Goal: Task Accomplishment & Management: Manage account settings

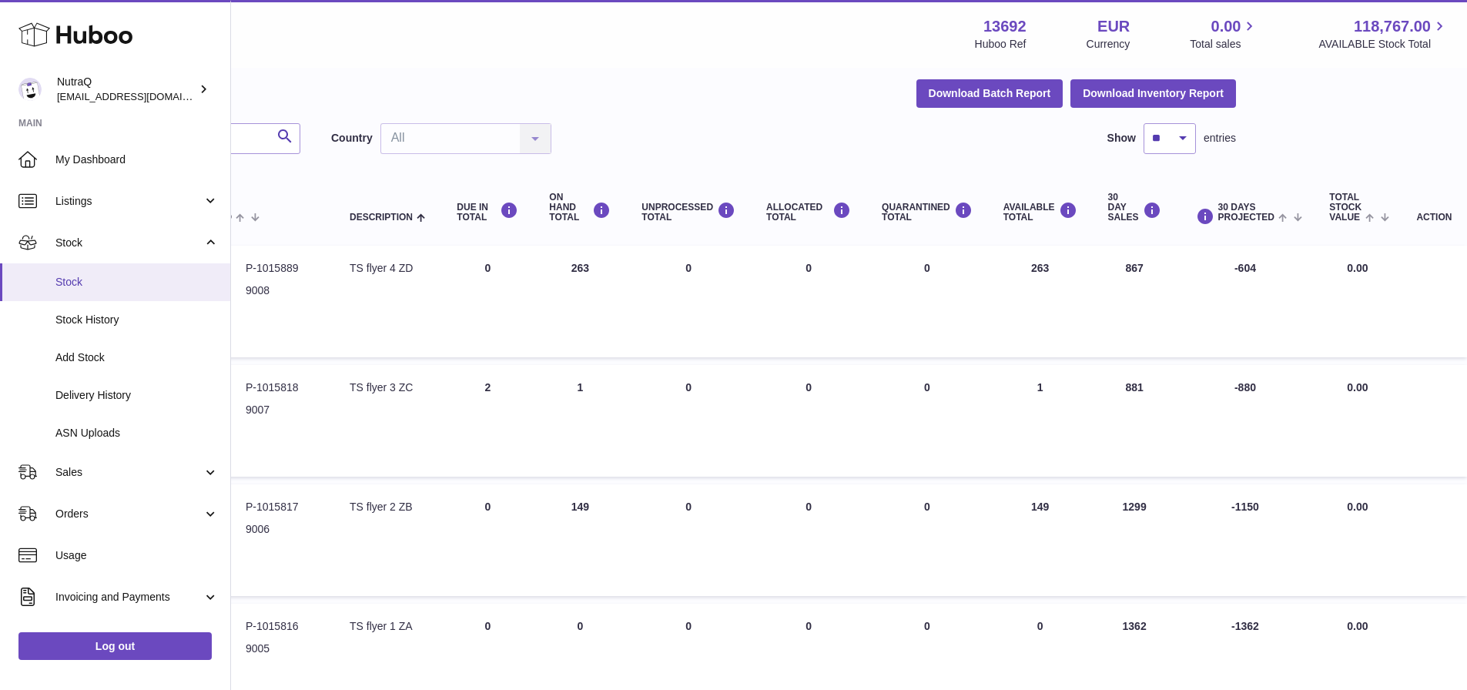
click at [71, 280] on span "Stock" at bounding box center [136, 282] width 163 height 15
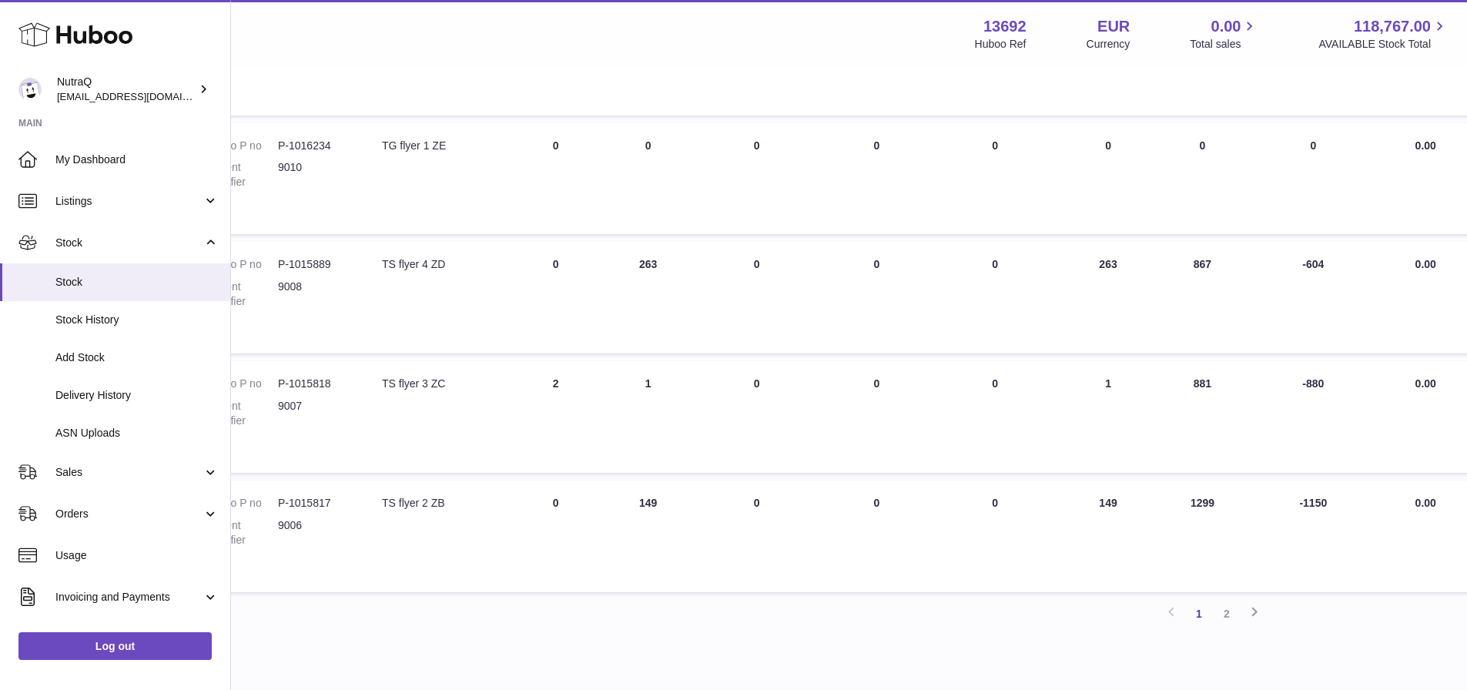
scroll to position [972, 174]
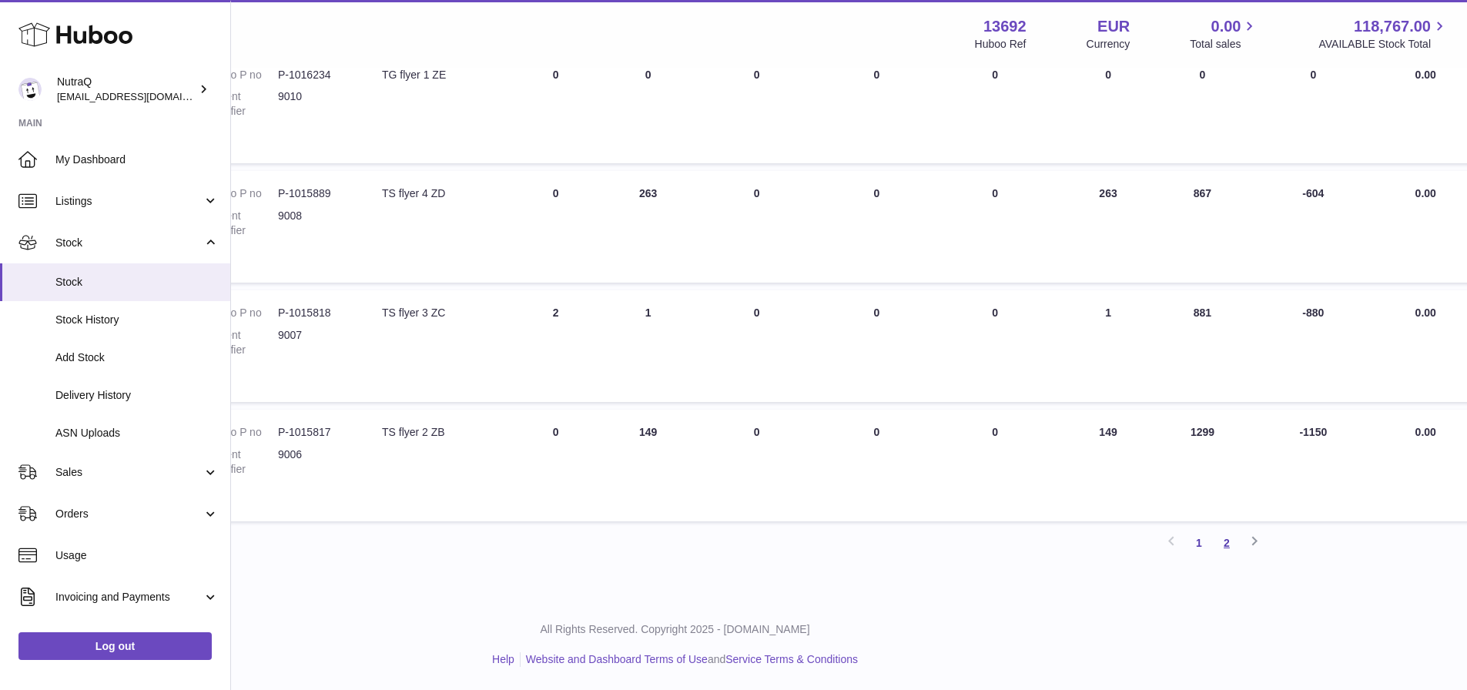
click at [1226, 547] on link "2" at bounding box center [1227, 543] width 28 height 28
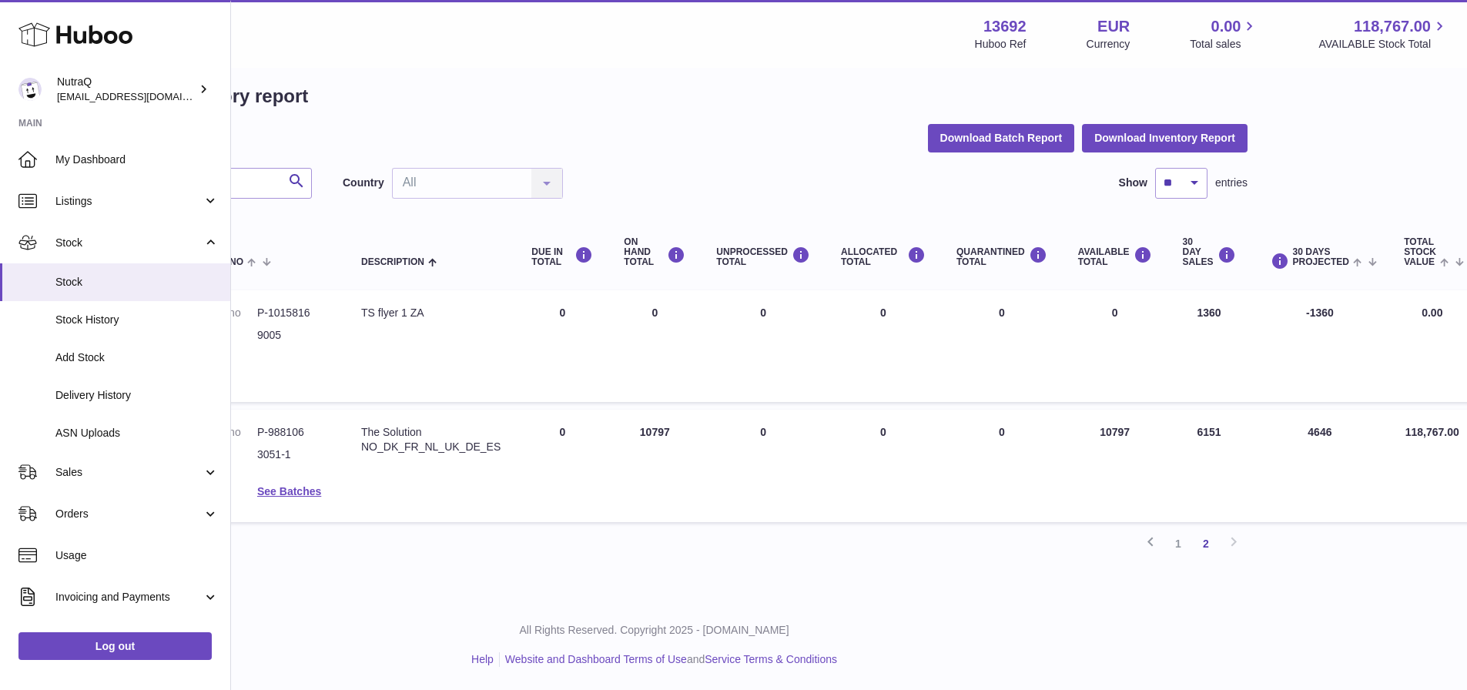
scroll to position [0, 195]
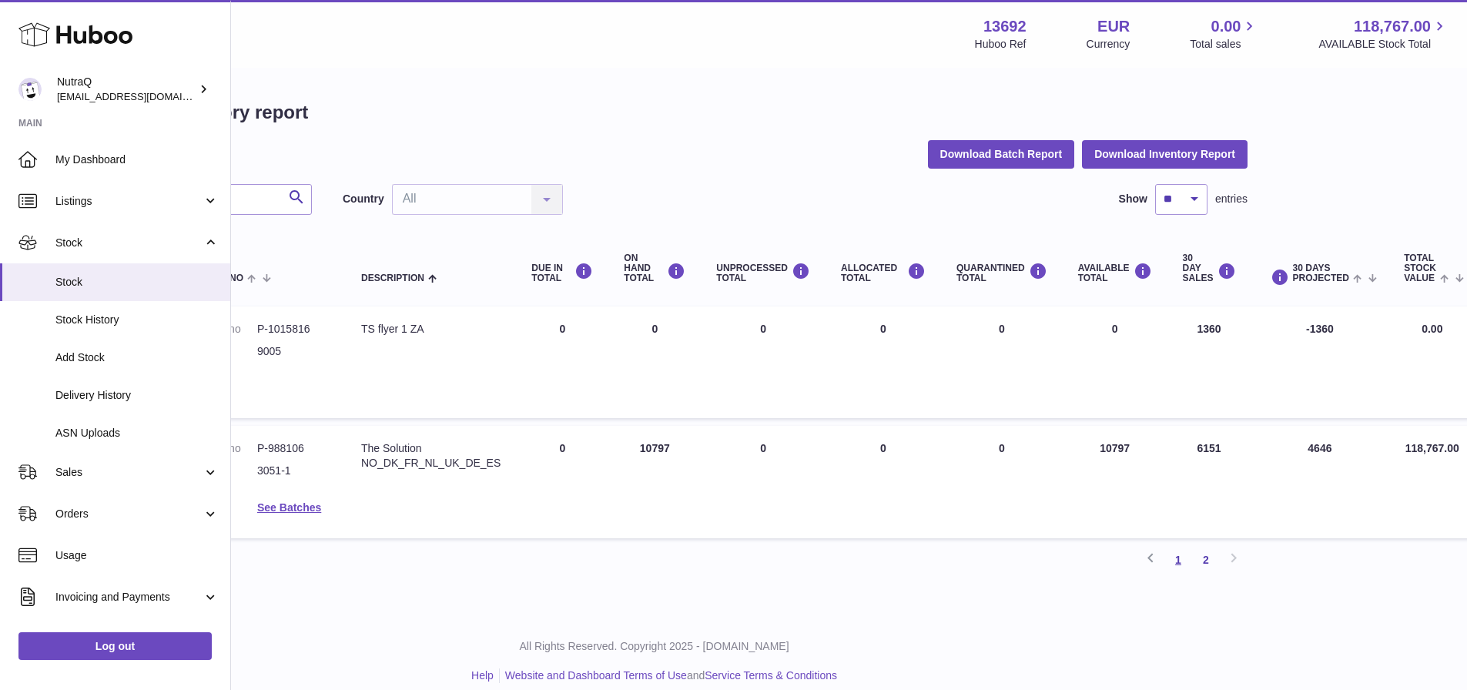
click at [1173, 563] on link "1" at bounding box center [1178, 560] width 28 height 28
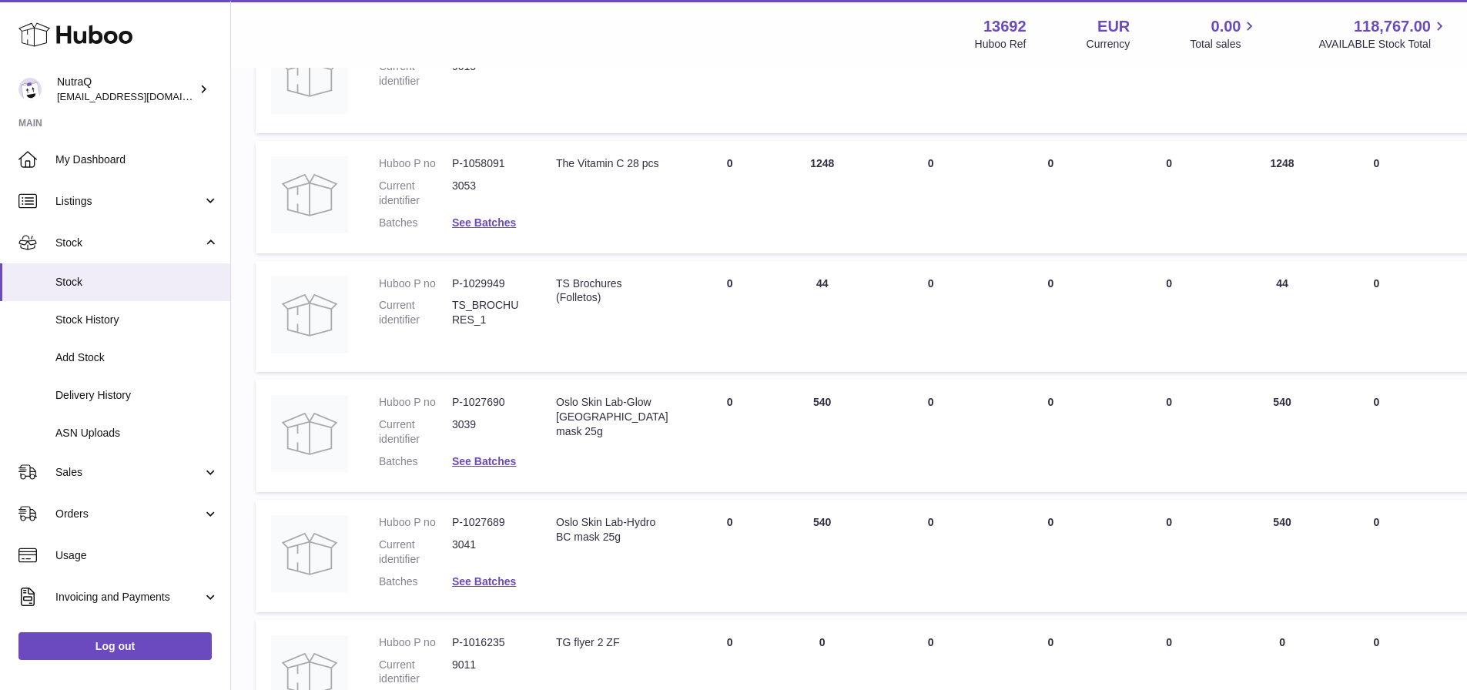
scroll to position [279, 0]
